Goal: Transaction & Acquisition: Purchase product/service

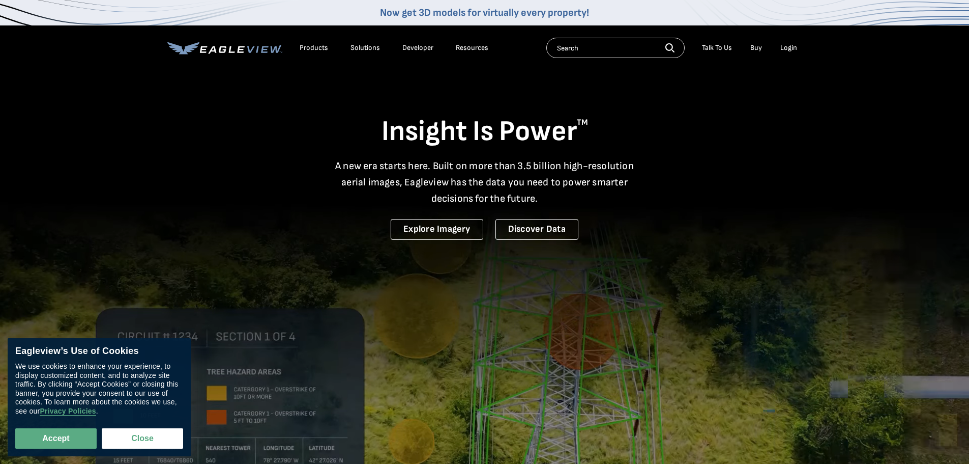
click at [786, 50] on div "Login" at bounding box center [789, 47] width 17 height 9
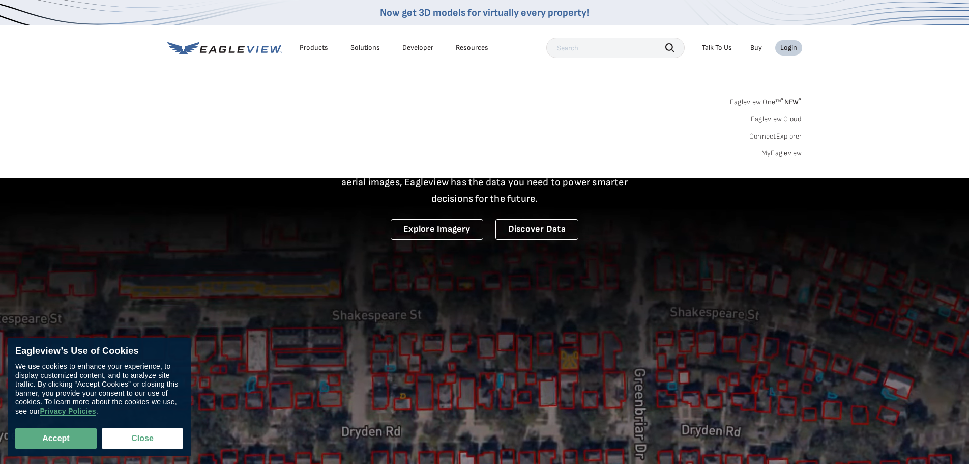
click at [782, 152] on link "MyEagleview" at bounding box center [782, 153] width 41 height 9
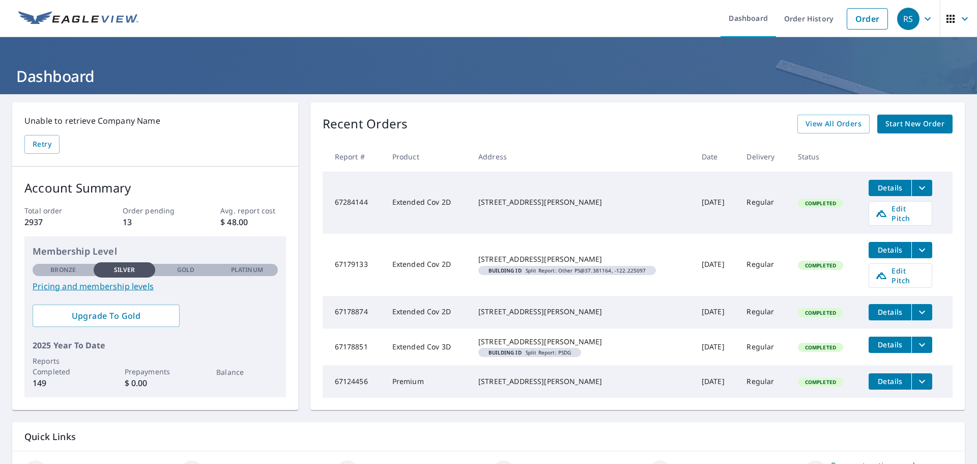
click at [885, 124] on span "Start New Order" at bounding box center [914, 124] width 59 height 13
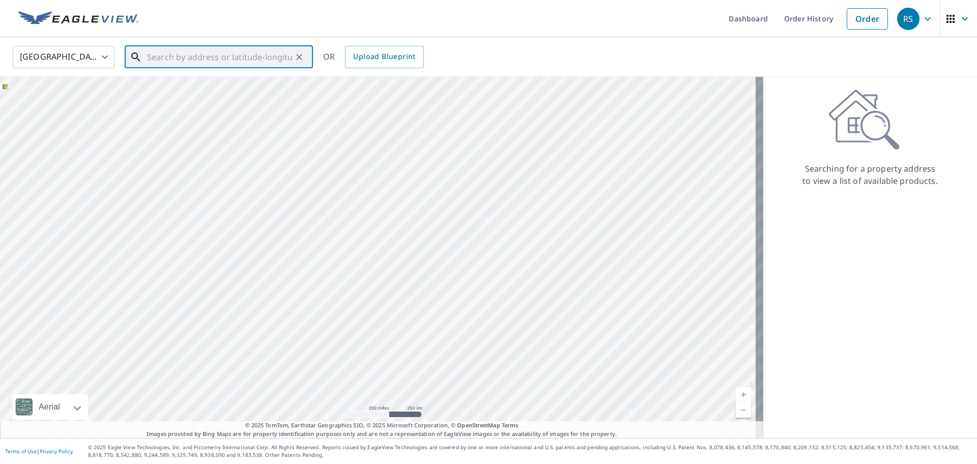
click at [181, 61] on input "text" at bounding box center [219, 57] width 145 height 28
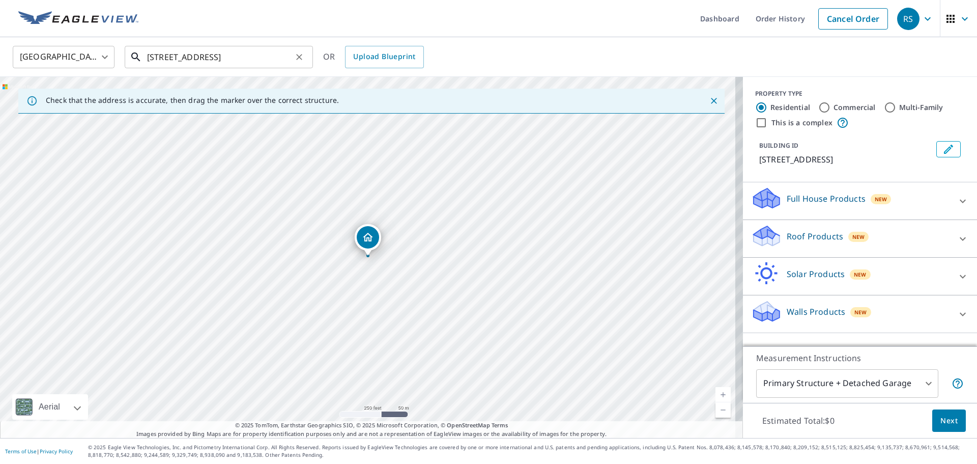
click at [183, 55] on input "45 bel air ct, hillsborough ca" at bounding box center [219, 57] width 145 height 28
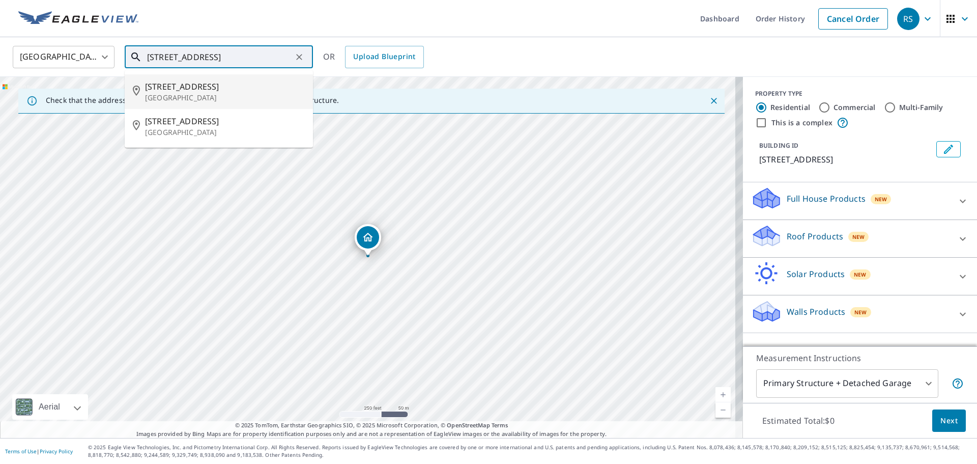
click at [199, 90] on span "45 Bel Aire Ct" at bounding box center [225, 86] width 160 height 12
type input "45 Bel Aire Ct Hillsborough, CA 94010"
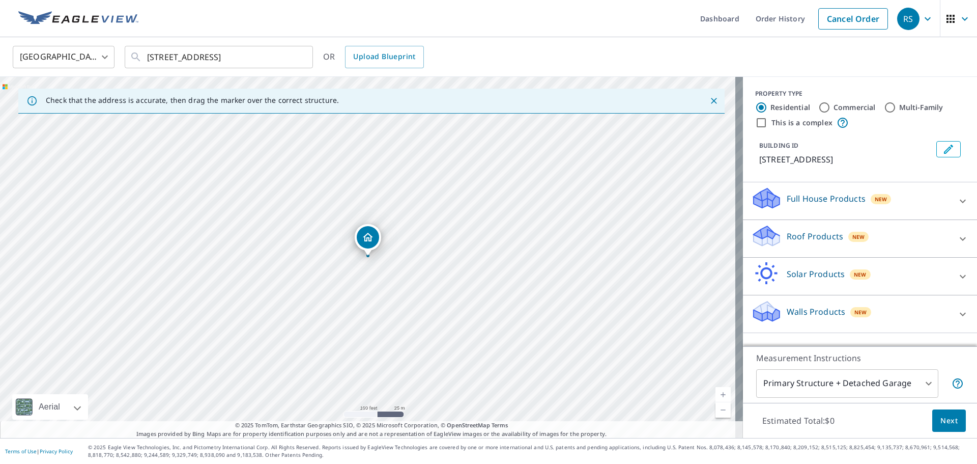
drag, startPoint x: 350, startPoint y: 284, endPoint x: 420, endPoint y: 209, distance: 102.6
click at [420, 209] on div "45 Bel Aire Ct Hillsborough, CA 94010" at bounding box center [371, 257] width 743 height 361
drag, startPoint x: 350, startPoint y: 256, endPoint x: 491, endPoint y: 213, distance: 147.6
click at [491, 213] on div "45 Bel Aire Ct Hillsborough, CA 94010" at bounding box center [371, 257] width 743 height 361
click at [813, 241] on p "Roof Products" at bounding box center [815, 236] width 56 height 12
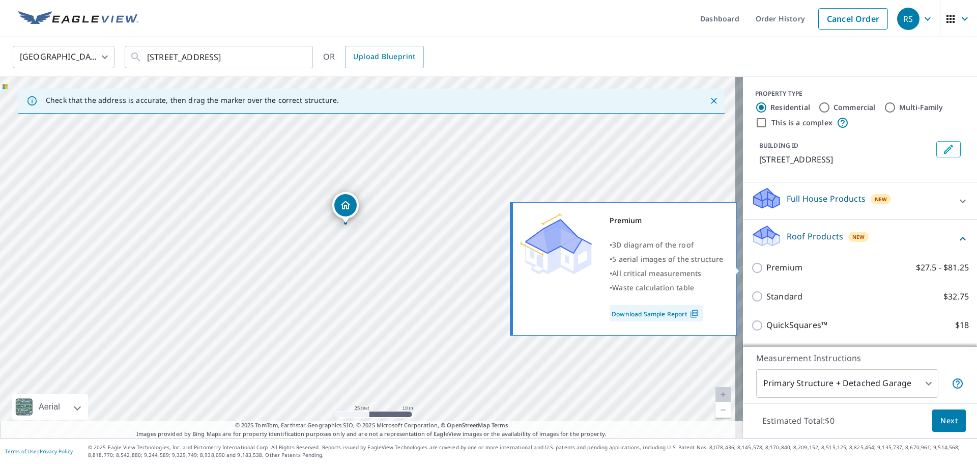
click at [800, 270] on label "Premium $27.5 - $81.25" at bounding box center [867, 267] width 203 height 13
click at [766, 270] on input "Premium $27.5 - $81.25" at bounding box center [758, 268] width 15 height 12
checkbox input "true"
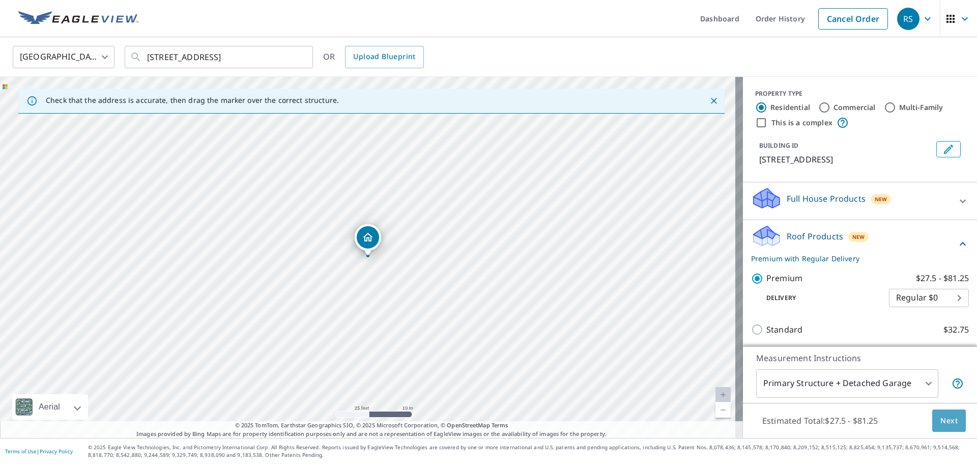
click at [940, 420] on span "Next" at bounding box center [948, 420] width 17 height 13
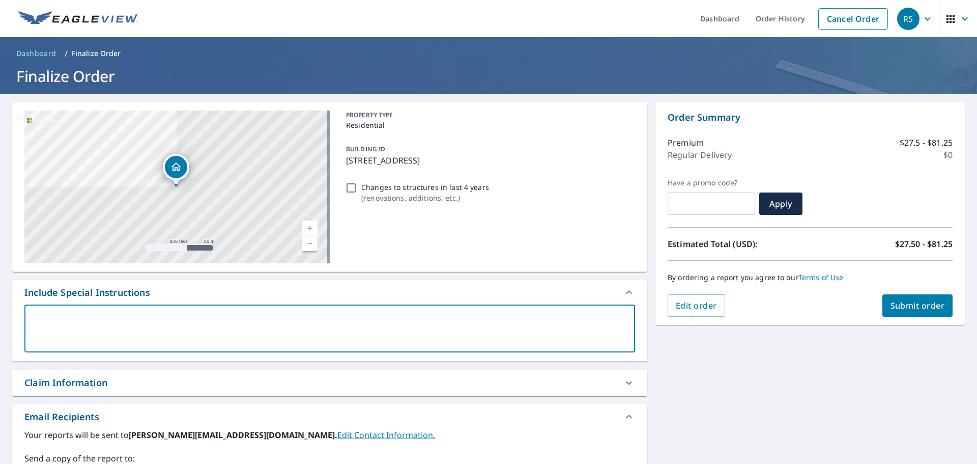
click at [153, 341] on textarea at bounding box center [330, 328] width 596 height 29
type textarea "P"
type textarea "x"
type textarea "Pl"
type textarea "x"
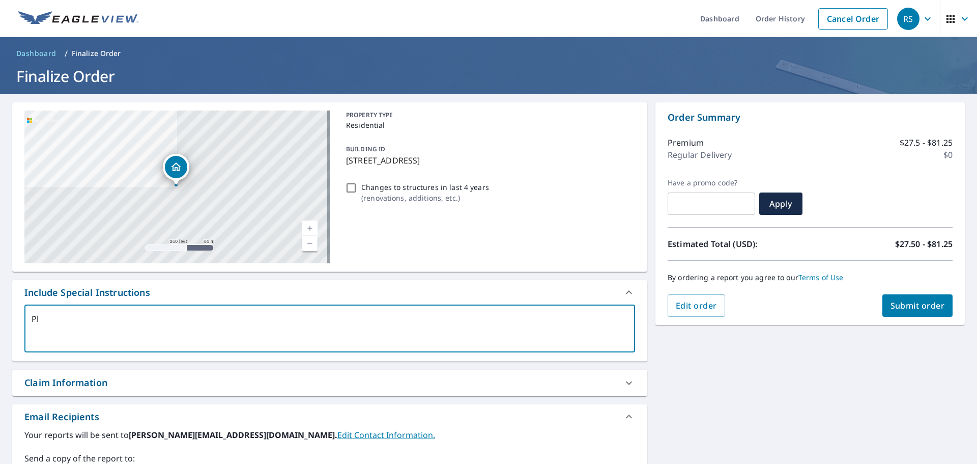
type textarea "Ple"
type textarea "x"
type textarea "Plea"
type textarea "x"
type textarea "Pleas"
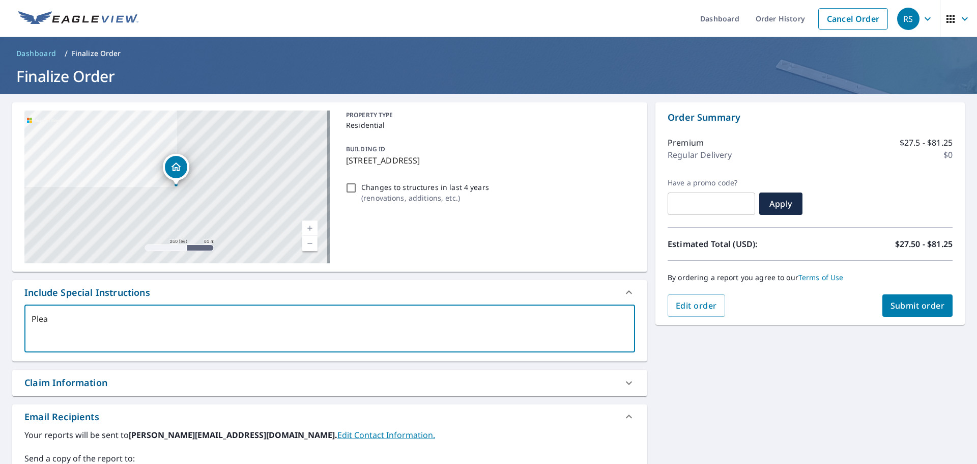
type textarea "x"
type textarea "Please"
type textarea "x"
type textarea "Please"
type textarea "x"
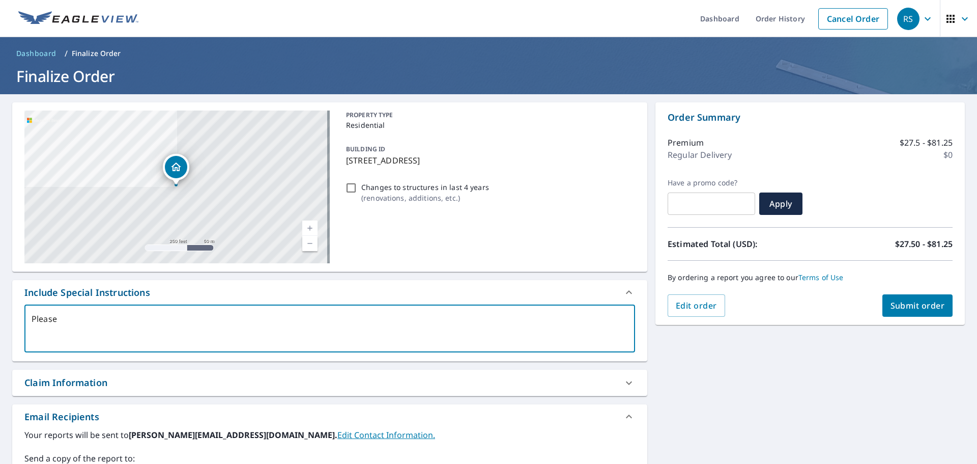
type textarea "Please i"
type textarea "x"
type textarea "Please in"
type textarea "x"
type textarea "Please inc"
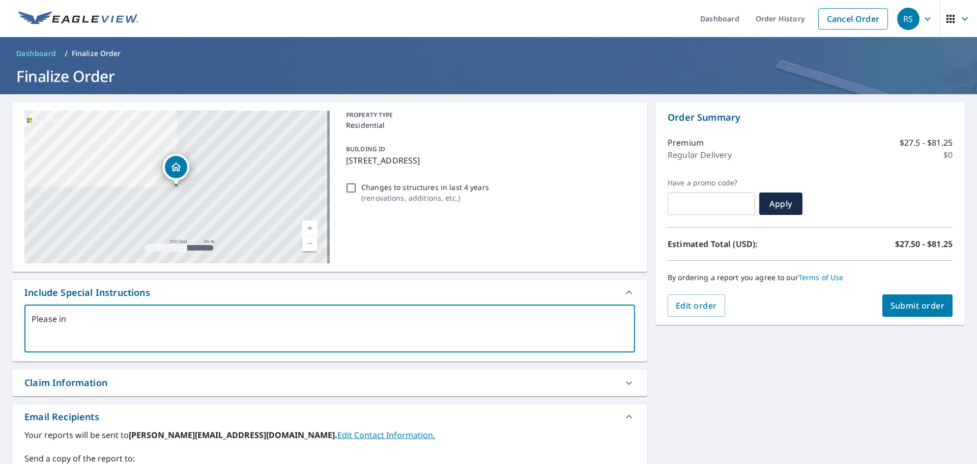
type textarea "x"
type textarea "Please incl"
type textarea "x"
type textarea "Please inclu"
type textarea "x"
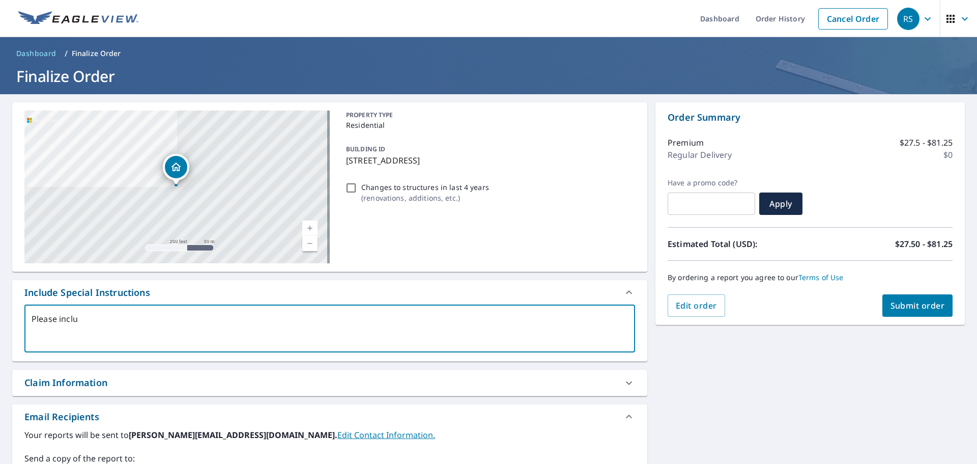
type textarea "Please includ"
type textarea "x"
type textarea "Please include"
type textarea "x"
type textarea "Please include"
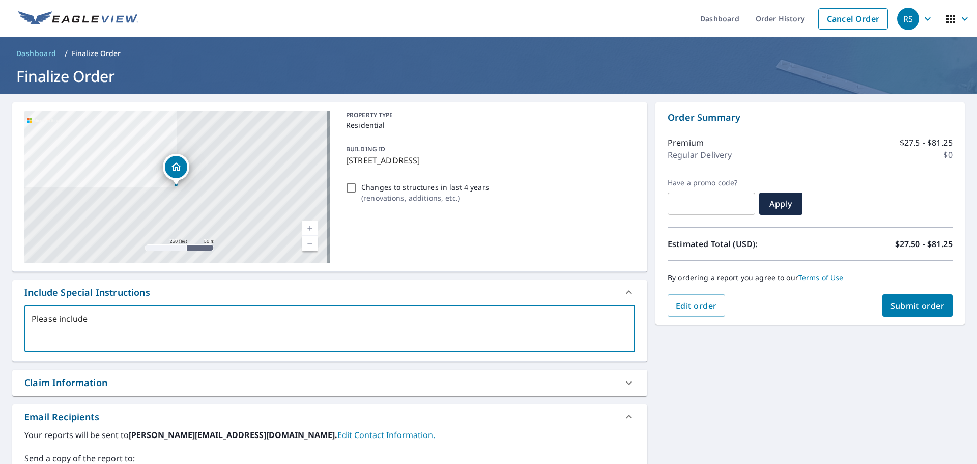
type textarea "x"
type textarea "Please include d"
type textarea "x"
type textarea "Please include de"
type textarea "x"
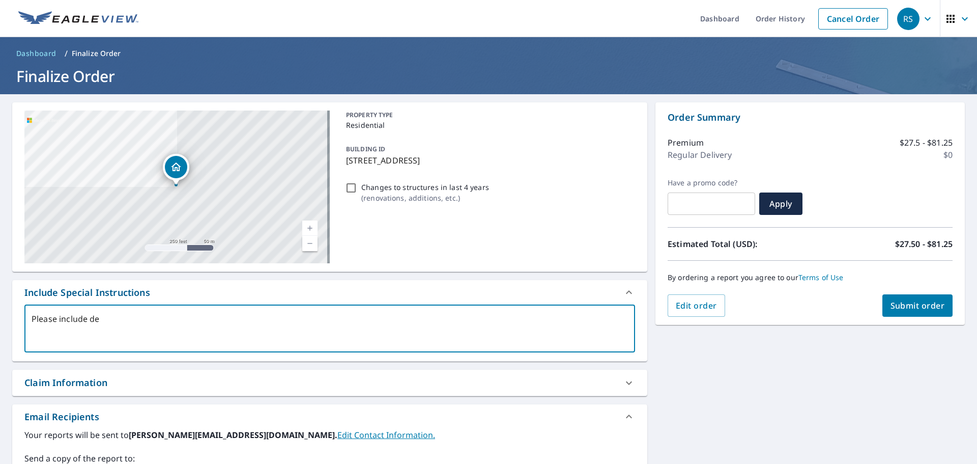
type textarea "Please include det"
type textarea "x"
type textarea "Please include deta"
type textarea "x"
type textarea "Please include detac"
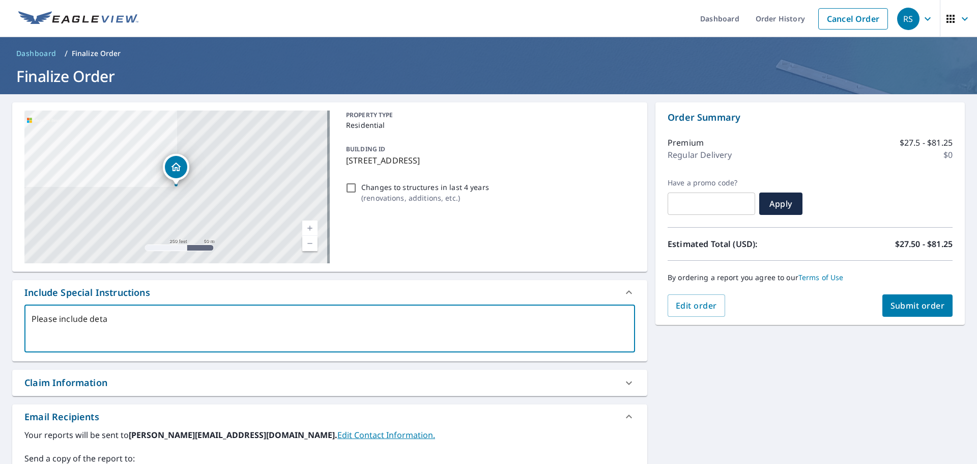
type textarea "x"
type textarea "Please include detach"
type textarea "x"
type textarea "Please include detache"
type textarea "x"
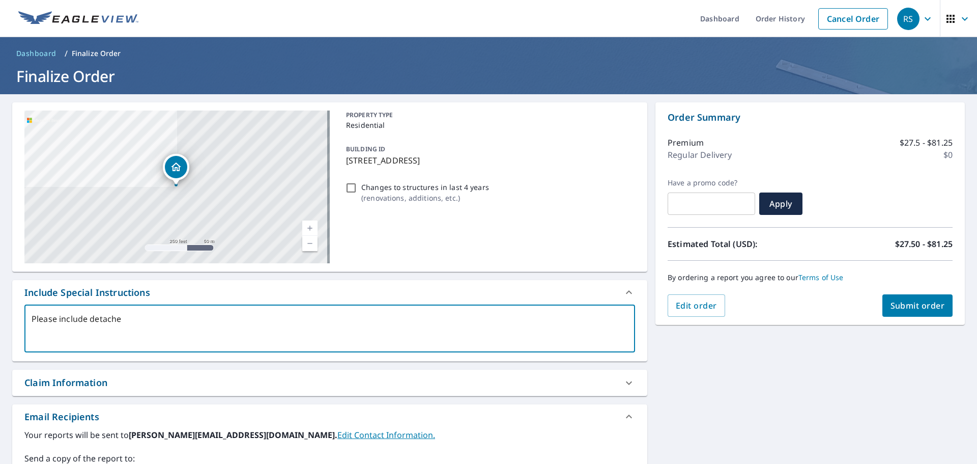
type textarea "Please include detached"
type textarea "x"
type textarea "Please include detached"
type textarea "x"
type textarea "Please include detached g"
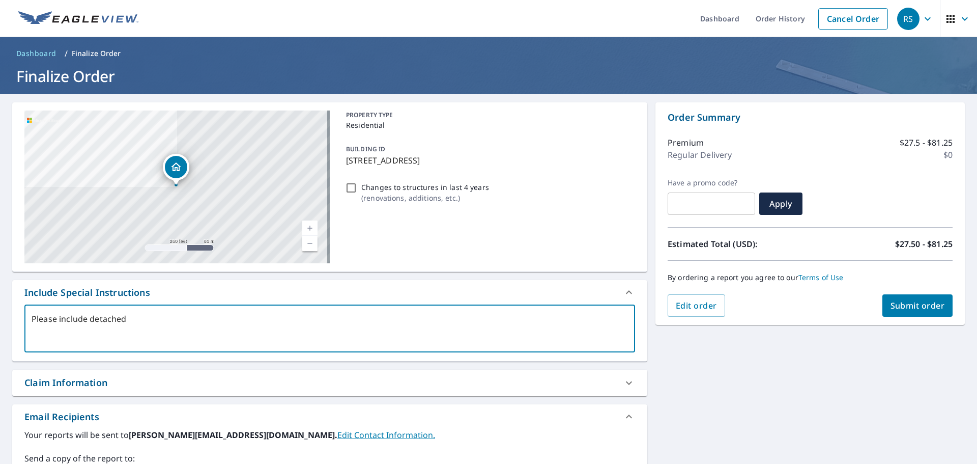
type textarea "x"
type textarea "Please include detached ga"
type textarea "x"
type textarea "Please include detached gar"
type textarea "x"
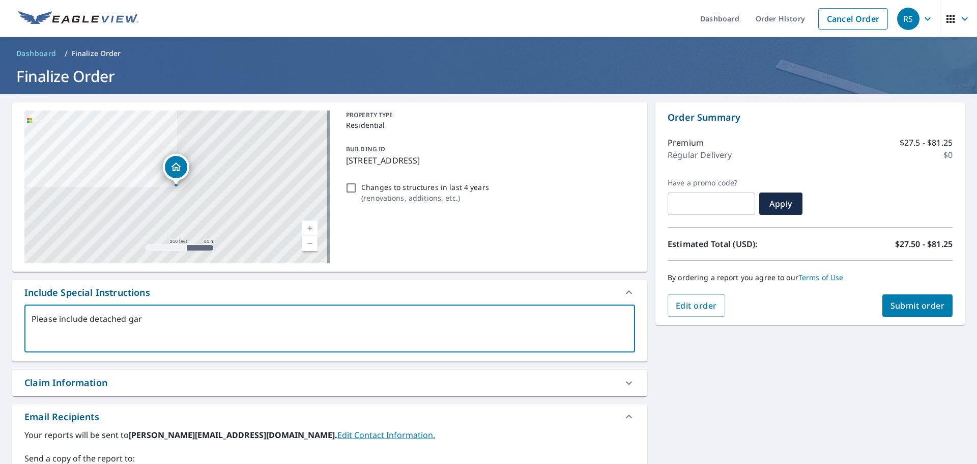
type textarea "Please include detached gara"
type textarea "x"
type textarea "Please include detached garag"
type textarea "x"
type textarea "Please include detached garage"
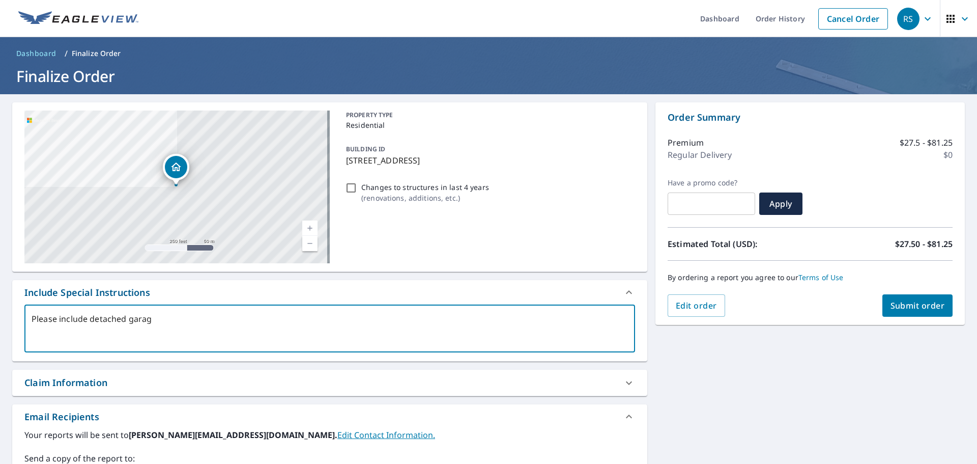
type textarea "x"
type textarea "Please include detached garage"
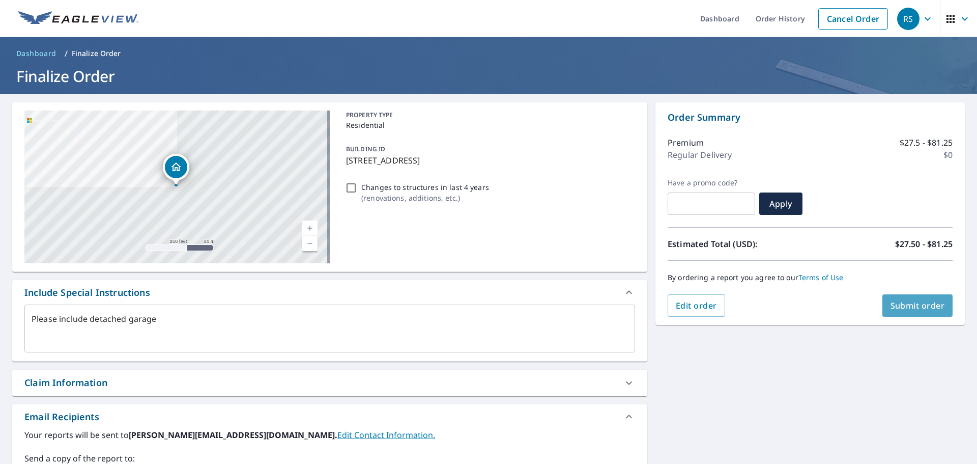
click at [919, 306] on span "Submit order" at bounding box center [918, 305] width 54 height 11
type textarea "x"
